Goal: Use online tool/utility: Utilize a website feature to perform a specific function

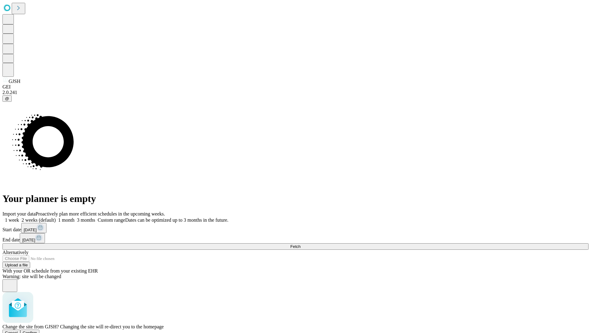
click at [37, 330] on span "Confirm" at bounding box center [30, 332] width 14 height 5
click at [56, 217] on label "2 weeks (default)" at bounding box center [37, 219] width 37 height 5
click at [301, 244] on span "Fetch" at bounding box center [295, 246] width 10 height 5
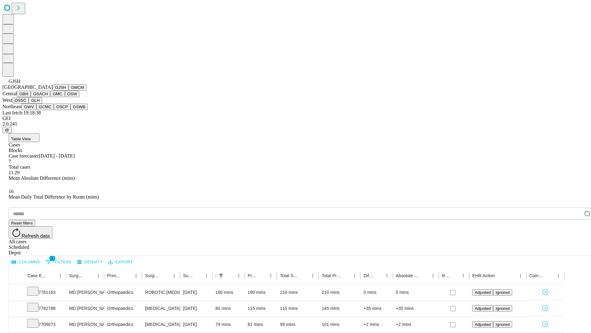
click at [69, 91] on button "GMCM" at bounding box center [78, 87] width 18 height 6
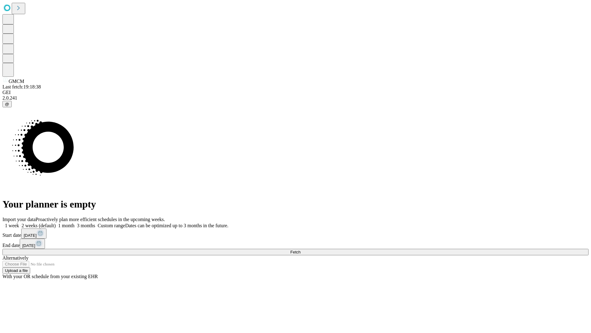
click at [56, 223] on label "2 weeks (default)" at bounding box center [37, 225] width 37 height 5
click at [301, 250] on span "Fetch" at bounding box center [295, 252] width 10 height 5
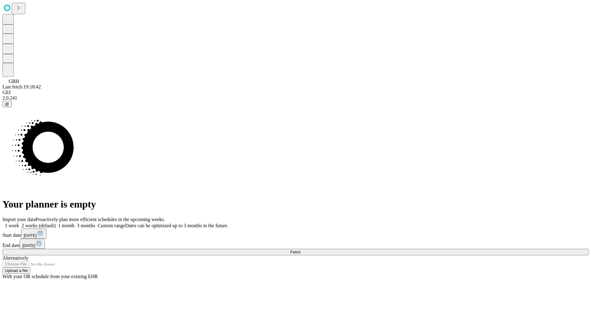
click at [56, 223] on label "2 weeks (default)" at bounding box center [37, 225] width 37 height 5
click at [301, 250] on span "Fetch" at bounding box center [295, 252] width 10 height 5
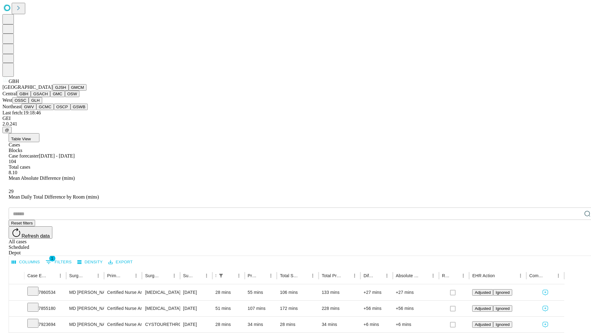
click at [48, 97] on button "GSACH" at bounding box center [40, 94] width 19 height 6
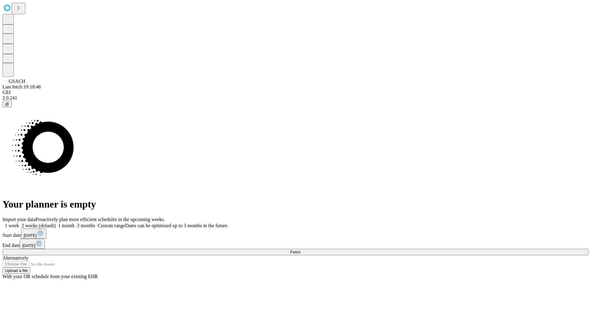
click at [56, 223] on label "2 weeks (default)" at bounding box center [37, 225] width 37 height 5
click at [301, 250] on span "Fetch" at bounding box center [295, 252] width 10 height 5
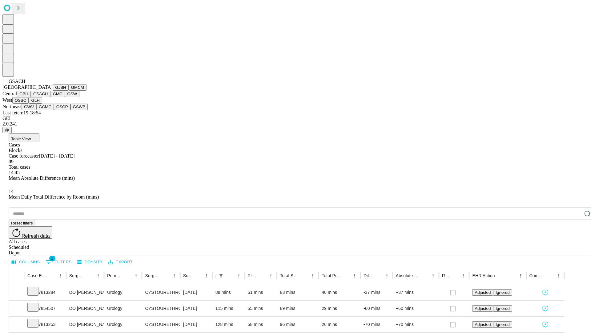
click at [50, 97] on button "GMC" at bounding box center [57, 94] width 14 height 6
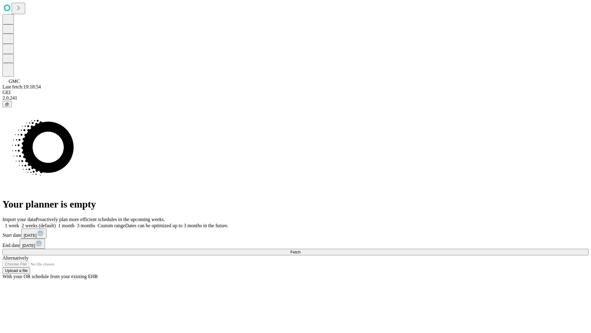
click at [56, 223] on label "2 weeks (default)" at bounding box center [37, 225] width 37 height 5
click at [301, 250] on span "Fetch" at bounding box center [295, 252] width 10 height 5
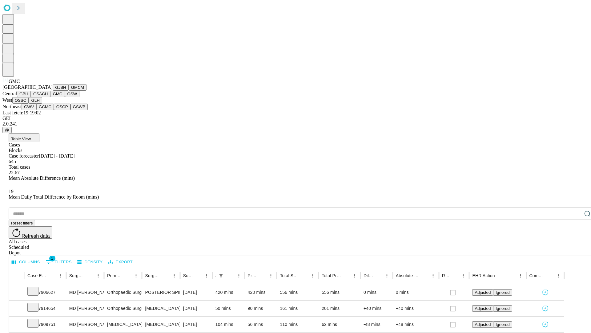
click at [65, 97] on button "OSW" at bounding box center [72, 94] width 15 height 6
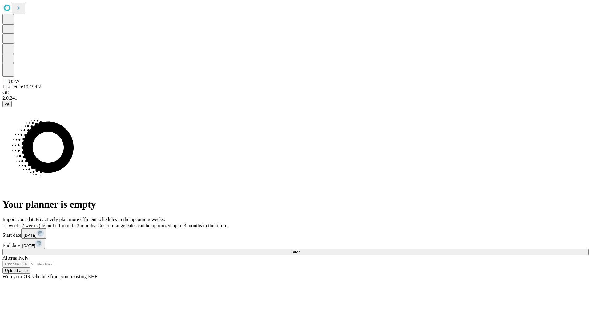
click at [56, 223] on label "2 weeks (default)" at bounding box center [37, 225] width 37 height 5
click at [301, 250] on span "Fetch" at bounding box center [295, 252] width 10 height 5
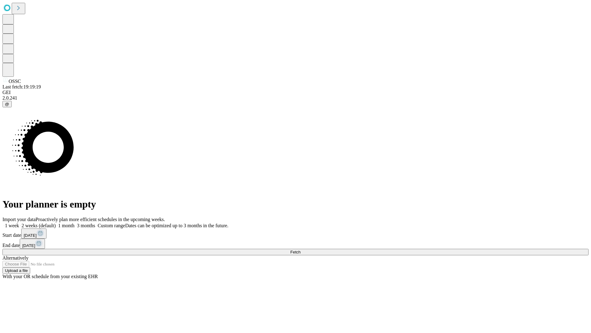
click at [56, 223] on label "2 weeks (default)" at bounding box center [37, 225] width 37 height 5
click at [301, 250] on span "Fetch" at bounding box center [295, 252] width 10 height 5
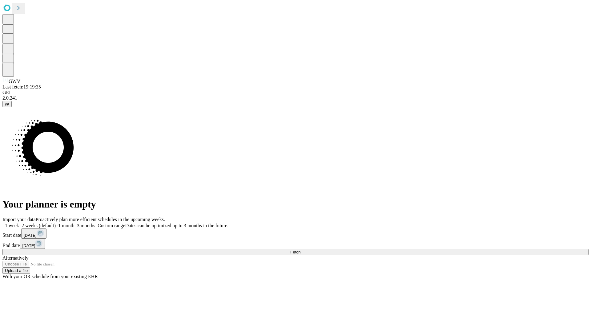
click at [301, 250] on span "Fetch" at bounding box center [295, 252] width 10 height 5
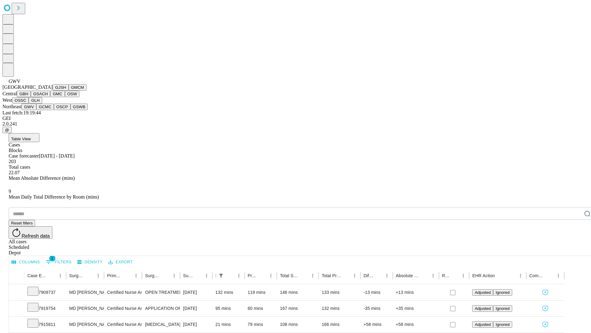
click at [48, 110] on button "GCMC" at bounding box center [45, 107] width 18 height 6
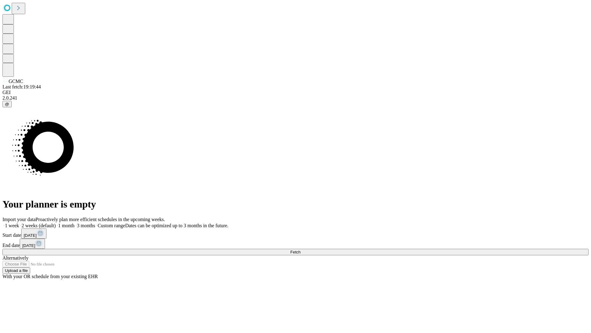
click at [56, 223] on label "2 weeks (default)" at bounding box center [37, 225] width 37 height 5
click at [301, 250] on span "Fetch" at bounding box center [295, 252] width 10 height 5
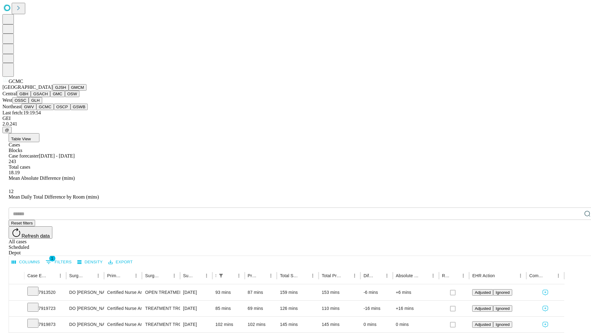
click at [54, 110] on button "OSCP" at bounding box center [62, 107] width 17 height 6
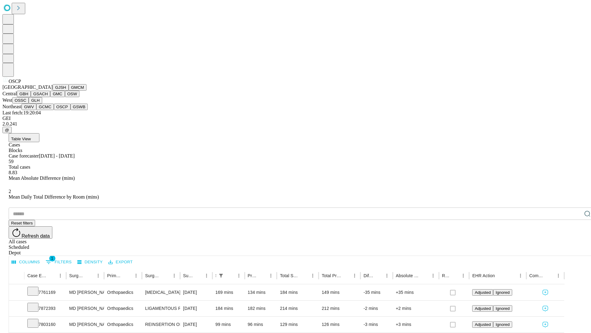
click at [71, 110] on button "GSWB" at bounding box center [80, 107] width 18 height 6
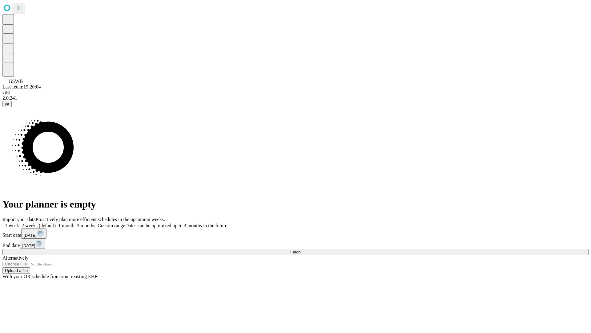
click at [301, 250] on span "Fetch" at bounding box center [295, 252] width 10 height 5
